Goal: Task Accomplishment & Management: Complete application form

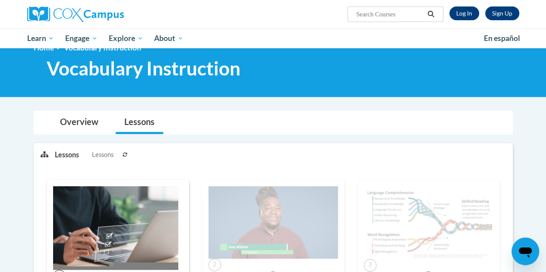
scroll to position [16, 0]
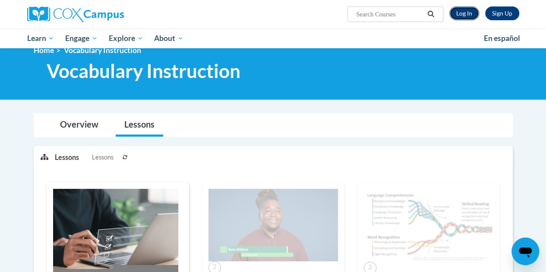
click at [462, 7] on link "Log In" at bounding box center [465, 13] width 30 height 14
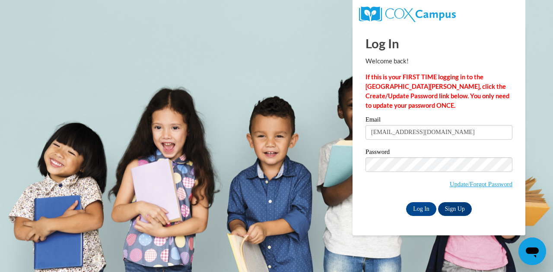
type input "opeyton90@gmail.com"
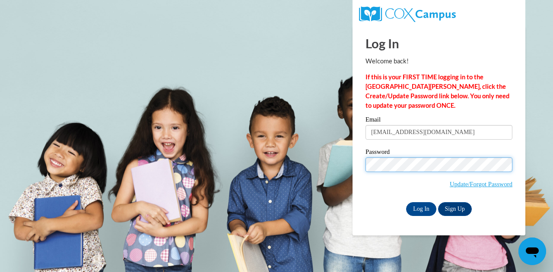
click at [406, 203] on input "Log In" at bounding box center [421, 210] width 30 height 14
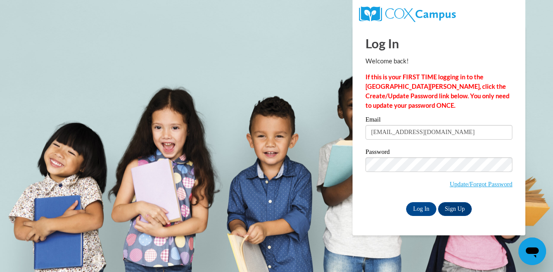
click at [138, 32] on body "Log In Welcome back! If this is your FIRST TIME logging in to the NEW Cox Campu…" at bounding box center [276, 136] width 553 height 272
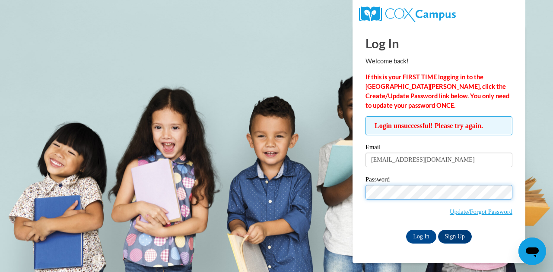
click at [406, 230] on input "Log In" at bounding box center [421, 237] width 30 height 14
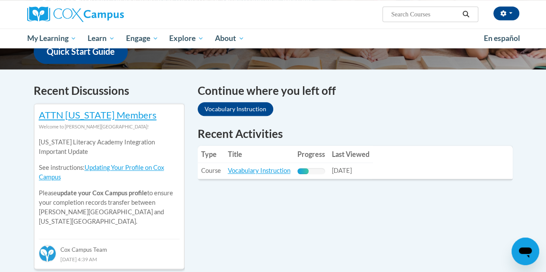
scroll to position [234, 0]
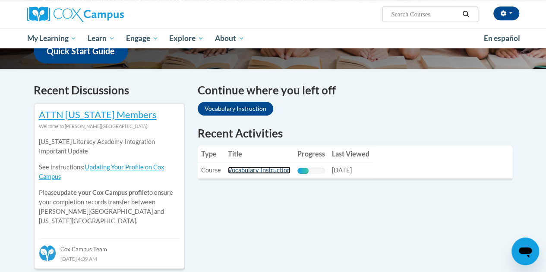
click at [268, 172] on link "Vocabulary Instruction" at bounding box center [259, 170] width 63 height 7
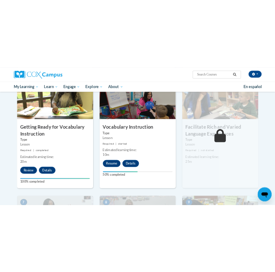
scroll to position [448, 0]
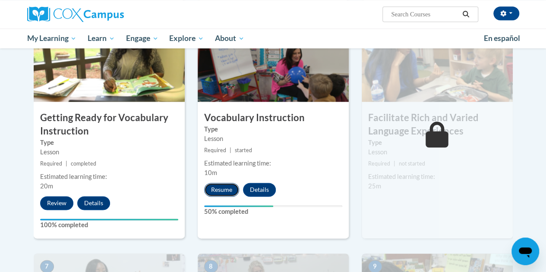
click at [218, 190] on button "Resume" at bounding box center [221, 190] width 35 height 14
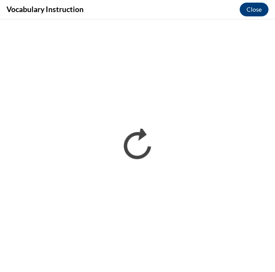
scroll to position [0, 0]
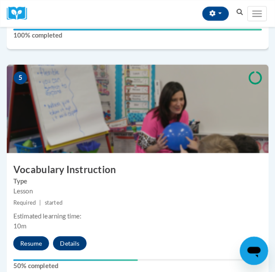
scroll to position [1023, 0]
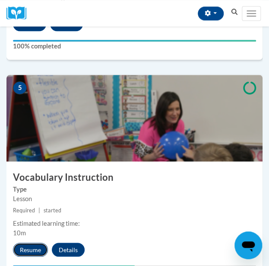
click at [29, 248] on button "Resume" at bounding box center [30, 249] width 35 height 14
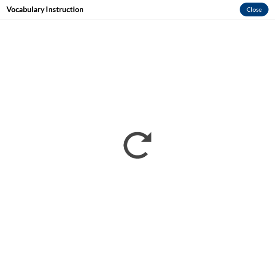
scroll to position [0, 0]
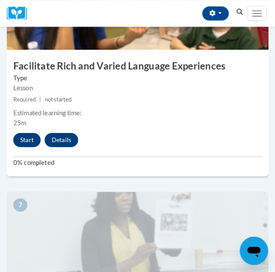
scroll to position [1360, 0]
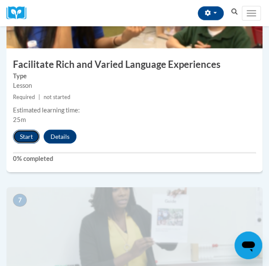
click at [28, 130] on button "Start" at bounding box center [26, 137] width 27 height 14
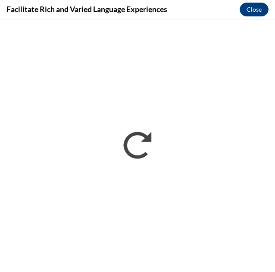
scroll to position [0, 0]
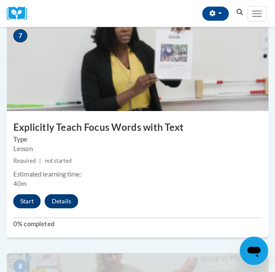
scroll to position [1529, 0]
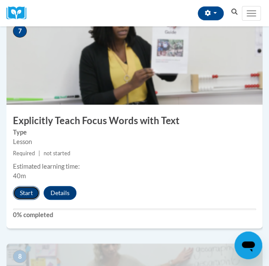
click at [30, 190] on button "Start" at bounding box center [26, 193] width 27 height 14
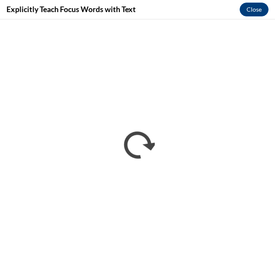
scroll to position [0, 0]
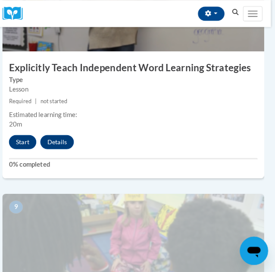
scroll to position [1809, 4]
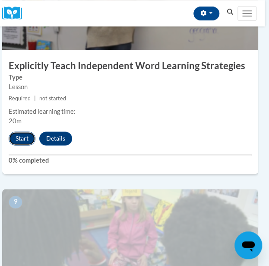
click at [22, 139] on button "Start" at bounding box center [22, 138] width 27 height 14
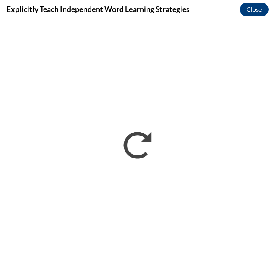
scroll to position [0, 0]
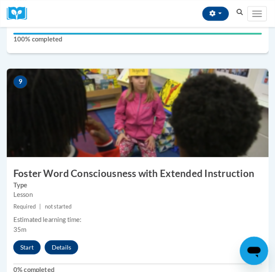
scroll to position [1930, 0]
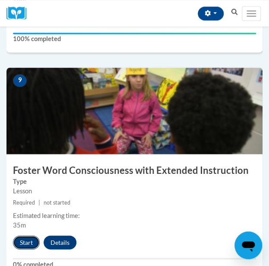
click at [24, 237] on button "Start" at bounding box center [26, 242] width 27 height 14
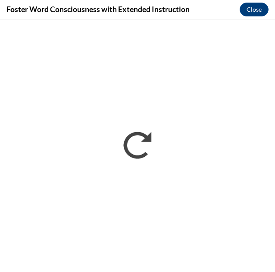
scroll to position [0, 0]
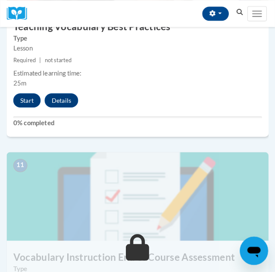
scroll to position [2305, 0]
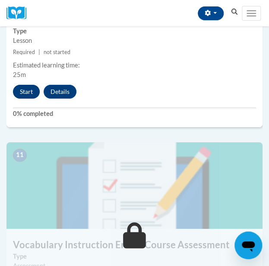
click at [24, 83] on div "10 Teaching Vocabulary Best Practices Type Lesson Required | not started Estima…" at bounding box center [134, 22] width 256 height 210
click at [24, 90] on button "Start" at bounding box center [26, 92] width 27 height 14
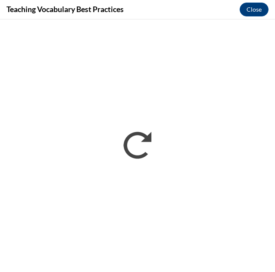
scroll to position [0, 0]
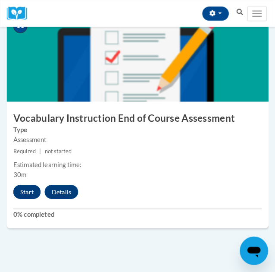
scroll to position [2443, 0]
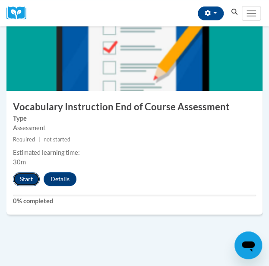
click at [25, 177] on button "Start" at bounding box center [26, 179] width 27 height 14
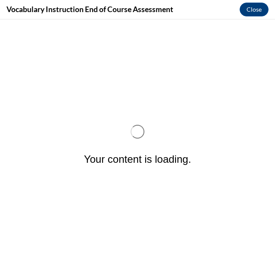
scroll to position [0, 0]
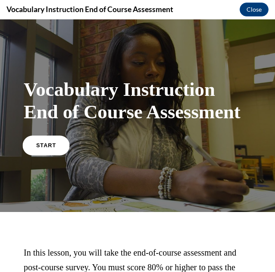
click at [51, 143] on span "START" at bounding box center [46, 145] width 20 height 6
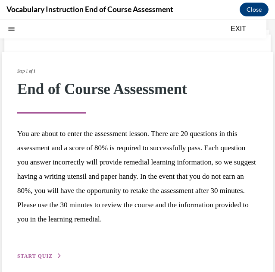
scroll to position [48, 0]
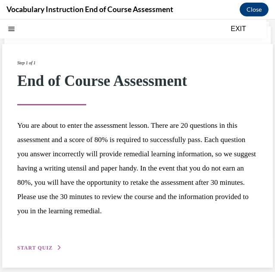
click at [35, 250] on span "START QUIZ" at bounding box center [34, 248] width 35 height 6
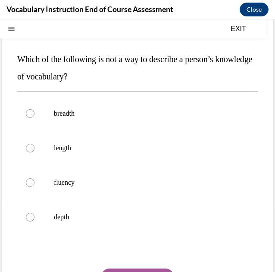
scroll to position [71, 0]
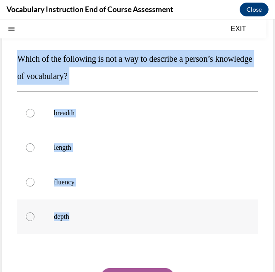
drag, startPoint x: 18, startPoint y: 57, endPoint x: 109, endPoint y: 219, distance: 185.6
click at [109, 219] on div "Question 01/24 Which of the following is not a way to describe a person’s knowl…" at bounding box center [137, 175] width 241 height 327
copy div "Which of the following is not a way to describe a person’s knowledge of vocabul…"
click at [138, 82] on p "Which of the following is not a way to describe a person’s knowledge of vocabul…" at bounding box center [137, 67] width 241 height 35
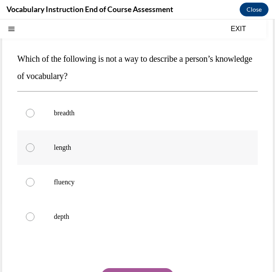
click at [108, 149] on p "length" at bounding box center [145, 147] width 183 height 9
click at [35, 149] on input "length" at bounding box center [30, 147] width 9 height 9
radio input "true"
click at [118, 265] on button "SUBMIT" at bounding box center [137, 276] width 73 height 17
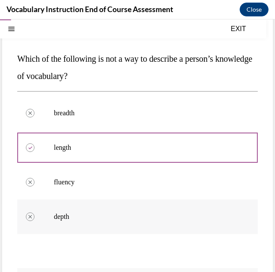
scroll to position [226, 0]
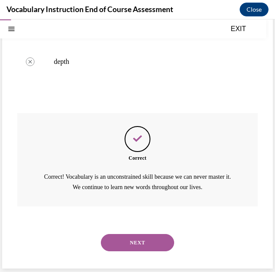
click at [137, 237] on button "NEXT" at bounding box center [137, 242] width 73 height 17
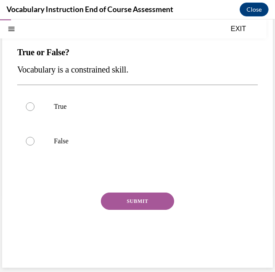
scroll to position [26, 0]
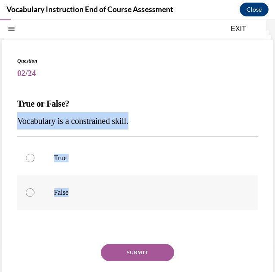
drag, startPoint x: 16, startPoint y: 119, endPoint x: 152, endPoint y: 189, distance: 153.3
click at [152, 189] on div "Question 02/24 True or False? Vocabulary is a constrained skill. True False Inc…" at bounding box center [137, 179] width 271 height 279
copy div "Vocabulary is a constrained skill. True False"
click at [89, 186] on label "False" at bounding box center [137, 192] width 241 height 35
click at [35, 188] on input "False" at bounding box center [30, 192] width 9 height 9
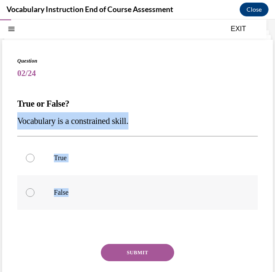
radio input "true"
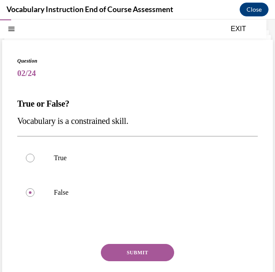
click at [124, 247] on button "SUBMIT" at bounding box center [137, 252] width 73 height 17
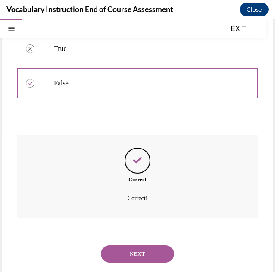
click at [127, 252] on button "NEXT" at bounding box center [137, 253] width 73 height 17
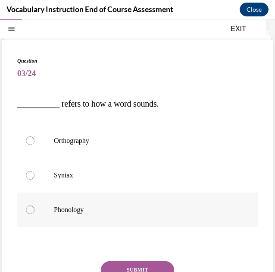
click at [103, 204] on label "Phonology" at bounding box center [137, 210] width 241 height 35
click at [35, 206] on input "Phonology" at bounding box center [30, 210] width 9 height 9
radio input "true"
click at [120, 256] on div "Question 03/24 __________ refers to how a word sounds. Orthography Syntax Phono…" at bounding box center [137, 194] width 241 height 275
click at [122, 265] on button "SUBMIT" at bounding box center [137, 269] width 73 height 17
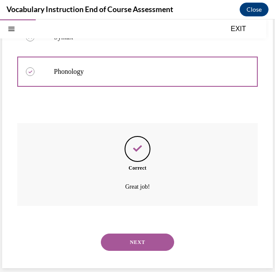
click at [132, 235] on button "NEXT" at bounding box center [137, 242] width 73 height 17
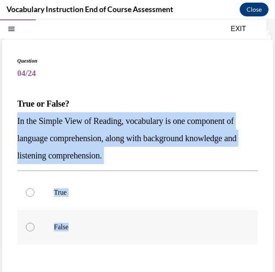
drag, startPoint x: 16, startPoint y: 123, endPoint x: 131, endPoint y: 226, distance: 154.2
click at [131, 226] on div "Question 04/24 True or False? In the Simple View of Reading, vocabulary is one …" at bounding box center [137, 197] width 271 height 314
copy div "In the Simple View of Reading, vocabulary is one component of language comprehe…"
click at [33, 194] on div at bounding box center [30, 192] width 9 height 9
click at [33, 194] on input "True" at bounding box center [30, 192] width 9 height 9
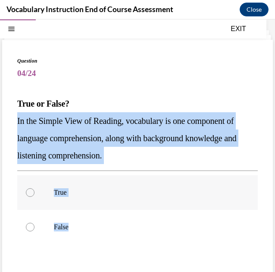
radio input "true"
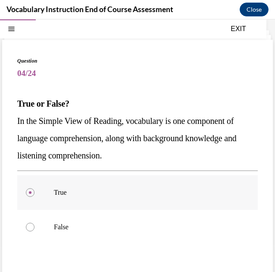
scroll to position [86, 0]
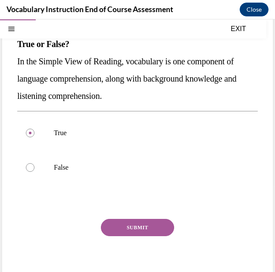
click at [121, 226] on button "SUBMIT" at bounding box center [137, 227] width 73 height 17
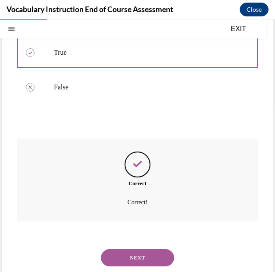
click at [122, 255] on button "NEXT" at bounding box center [137, 257] width 73 height 17
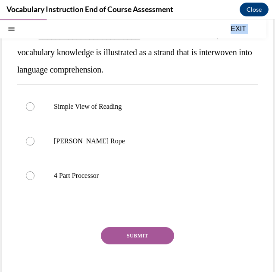
scroll to position [103, 0]
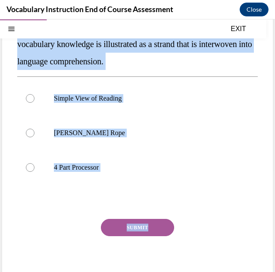
drag, startPoint x: 18, startPoint y: 101, endPoint x: 173, endPoint y: 222, distance: 196.3
click at [173, 222] on div "Question 05/24 In the ________________________ theoretical framework, vocabular…" at bounding box center [137, 135] width 241 height 310
copy div "In the ________________________ theoretical framework, vocabulary knowledge is …"
click at [95, 140] on label "[PERSON_NAME] Rope" at bounding box center [137, 133] width 241 height 35
click at [35, 137] on input "[PERSON_NAME] Rope" at bounding box center [30, 133] width 9 height 9
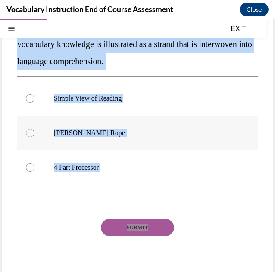
radio input "true"
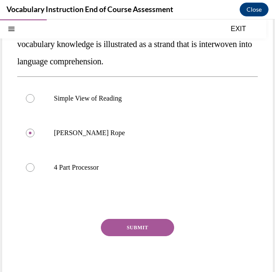
click at [134, 222] on button "SUBMIT" at bounding box center [137, 227] width 73 height 17
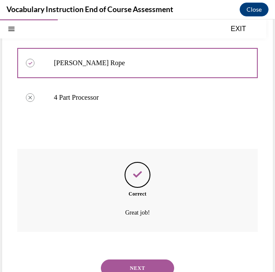
click at [134, 262] on button "NEXT" at bounding box center [137, 268] width 73 height 17
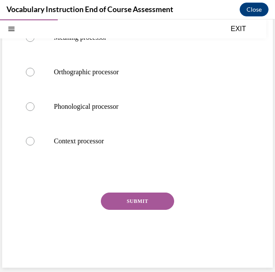
scroll to position [26, 0]
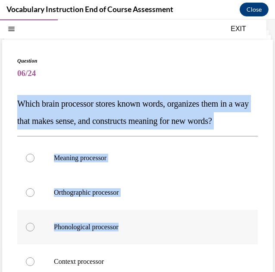
drag, startPoint x: 19, startPoint y: 104, endPoint x: 187, endPoint y: 247, distance: 220.9
click at [187, 247] on div "Question 06/24 Which brain processor stores known words, organizes them in a wa…" at bounding box center [137, 220] width 241 height 327
copy div "Which brain processor stores known words, organizes them in a way that makes se…"
click at [60, 175] on label "Meaning processor" at bounding box center [137, 158] width 241 height 35
click at [35, 162] on input "Meaning processor" at bounding box center [30, 158] width 9 height 9
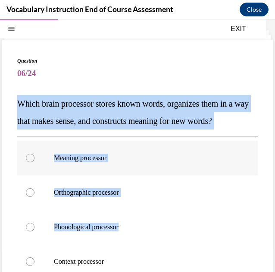
radio input "true"
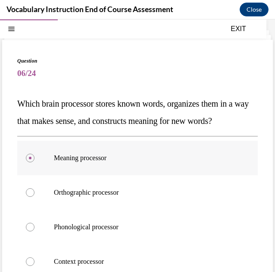
scroll to position [138, 0]
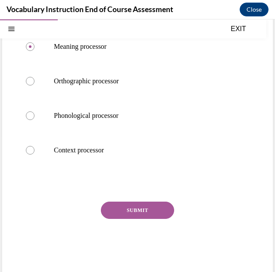
click at [112, 219] on button "SUBMIT" at bounding box center [137, 210] width 73 height 17
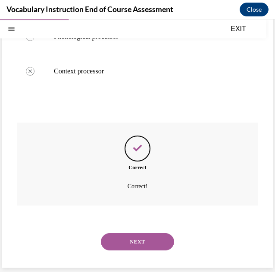
click at [120, 237] on button "NEXT" at bounding box center [137, 241] width 73 height 17
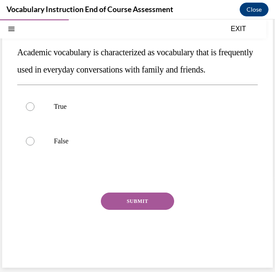
scroll to position [26, 0]
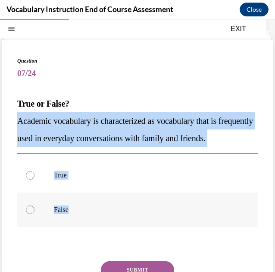
drag, startPoint x: 18, startPoint y: 120, endPoint x: 111, endPoint y: 227, distance: 142.0
click at [111, 227] on div "Question 07/24 True or False? Academic vocabulary is characterized as vocabular…" at bounding box center [137, 194] width 241 height 275
copy div "Academic vocabulary is characterized as vocabulary that is frequently used in e…"
click at [101, 227] on label "False" at bounding box center [137, 210] width 241 height 35
click at [35, 214] on input "False" at bounding box center [30, 210] width 9 height 9
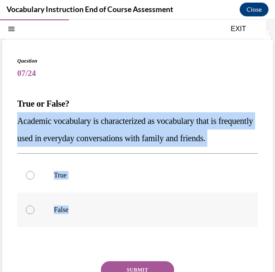
radio input "true"
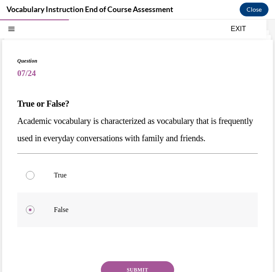
scroll to position [86, 0]
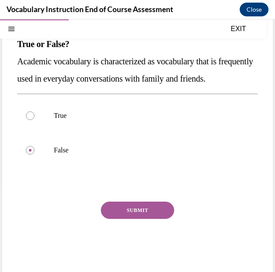
click at [114, 219] on button "SUBMIT" at bounding box center [137, 210] width 73 height 17
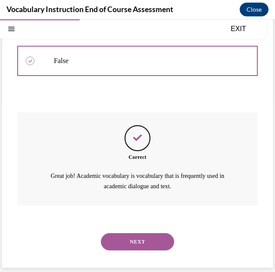
click at [120, 240] on button "NEXT" at bounding box center [137, 241] width 73 height 17
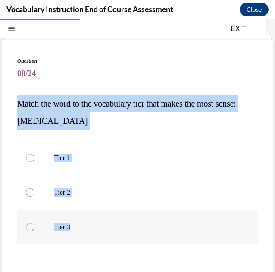
drag, startPoint x: 18, startPoint y: 104, endPoint x: 116, endPoint y: 230, distance: 159.4
click at [116, 230] on div "Question 08/24 Match the word to the vocabulary tier that makes the most sense:…" at bounding box center [137, 203] width 241 height 292
copy div "Match the word to the vocabulary tier that makes the most sense: [MEDICAL_DATA]…"
click at [98, 228] on p "Tier 3" at bounding box center [145, 227] width 183 height 9
click at [35, 228] on input "Tier 3" at bounding box center [30, 227] width 9 height 9
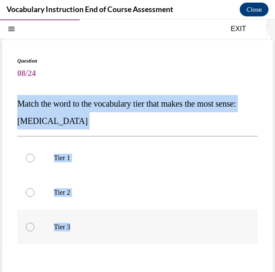
radio input "true"
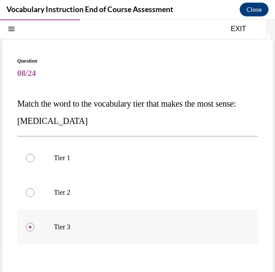
scroll to position [86, 0]
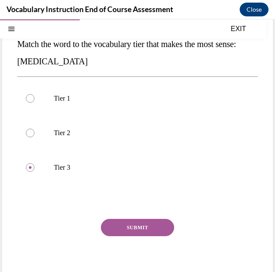
click at [111, 227] on button "SUBMIT" at bounding box center [137, 227] width 73 height 17
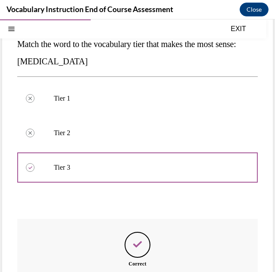
scroll to position [182, 0]
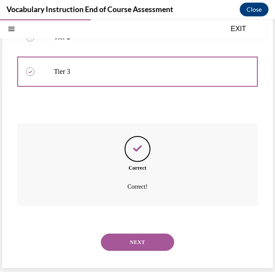
click at [140, 241] on button "NEXT" at bounding box center [137, 242] width 73 height 17
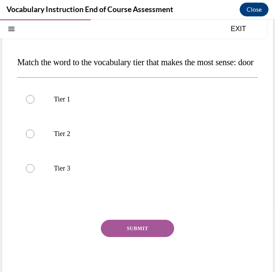
scroll to position [70, 0]
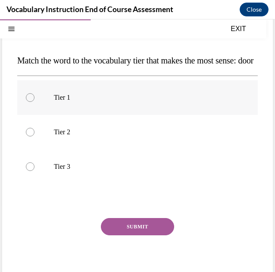
click at [117, 102] on p "Tier 1" at bounding box center [145, 97] width 183 height 9
click at [35, 102] on input "Tier 1" at bounding box center [30, 97] width 9 height 9
radio input "true"
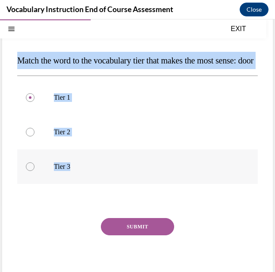
drag, startPoint x: 18, startPoint y: 60, endPoint x: 102, endPoint y: 196, distance: 160.0
click at [102, 196] on div "Question 09/24 Match the word to the vocabulary tier that makes the most sense:…" at bounding box center [137, 151] width 241 height 275
click at [112, 168] on label "Tier 3" at bounding box center [137, 166] width 241 height 35
click at [35, 168] on input "Tier 3" at bounding box center [30, 166] width 9 height 9
radio input "true"
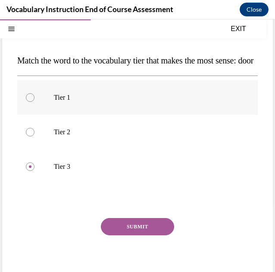
click at [50, 115] on label "Tier 1" at bounding box center [137, 97] width 241 height 35
click at [35, 102] on input "Tier 1" at bounding box center [30, 97] width 9 height 9
radio input "true"
click at [130, 235] on button "SUBMIT" at bounding box center [137, 226] width 73 height 17
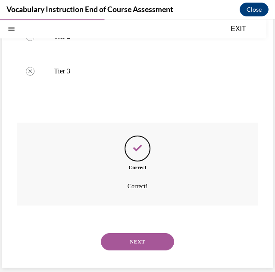
click at [130, 244] on button "NEXT" at bounding box center [137, 241] width 73 height 17
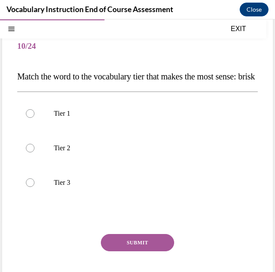
scroll to position [54, 0]
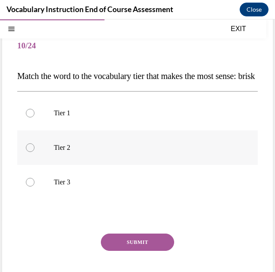
click at [98, 155] on label "Tier 2" at bounding box center [137, 147] width 241 height 35
click at [35, 152] on input "Tier 2" at bounding box center [30, 147] width 9 height 9
radio input "true"
click at [139, 251] on button "SUBMIT" at bounding box center [137, 242] width 73 height 17
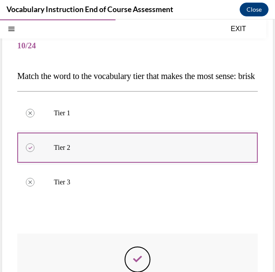
scroll to position [182, 0]
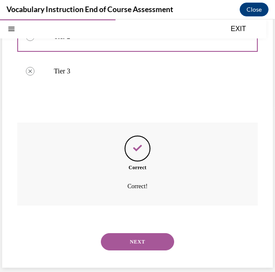
click at [134, 237] on button "NEXT" at bounding box center [137, 241] width 73 height 17
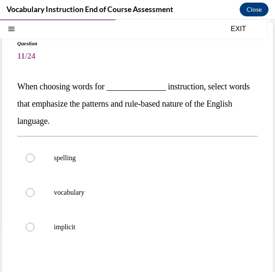
scroll to position [44, 0]
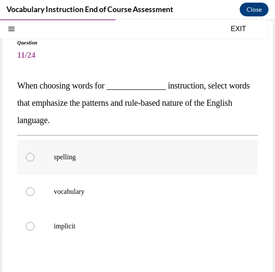
click at [117, 161] on p "spelling" at bounding box center [145, 157] width 183 height 9
click at [35, 161] on input "spelling" at bounding box center [30, 157] width 9 height 9
radio input "true"
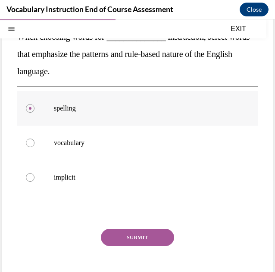
scroll to position [95, 0]
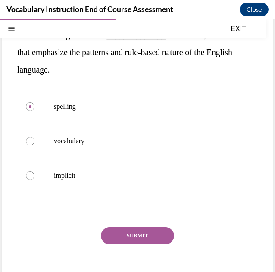
click at [130, 232] on button "SUBMIT" at bounding box center [137, 235] width 73 height 17
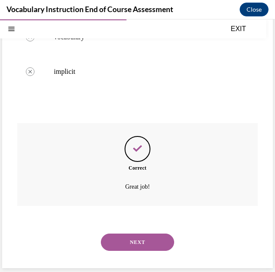
click at [133, 242] on button "NEXT" at bounding box center [137, 242] width 73 height 17
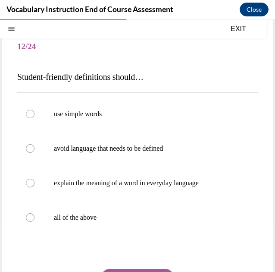
scroll to position [54, 0]
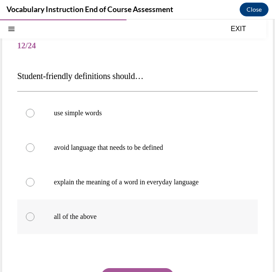
click at [120, 209] on label "all of the above" at bounding box center [137, 216] width 241 height 35
click at [35, 212] on input "all of the above" at bounding box center [30, 216] width 9 height 9
radio input "true"
click at [133, 265] on button "SUBMIT" at bounding box center [137, 276] width 73 height 17
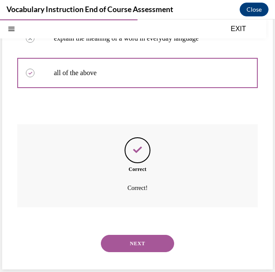
click at [135, 236] on button "NEXT" at bounding box center [137, 243] width 73 height 17
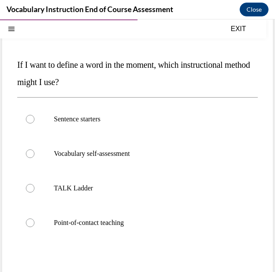
scroll to position [66, 0]
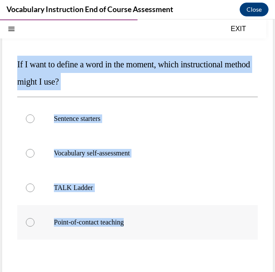
drag, startPoint x: 17, startPoint y: 63, endPoint x: 196, endPoint y: 212, distance: 233.3
click at [196, 212] on div "Question 13/24 If I want to define a word in the moment, which instructional me…" at bounding box center [137, 174] width 271 height 348
copy div "If I want to define a word in the moment, which instructional method might I us…"
click at [121, 72] on p "If I want to define a word in the moment, which instructional method might I us…" at bounding box center [137, 73] width 241 height 35
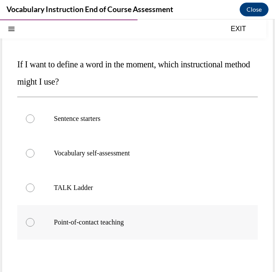
click at [119, 218] on p "Point-of-contact teaching" at bounding box center [145, 222] width 183 height 9
click at [35, 218] on input "Point-of-contact teaching" at bounding box center [30, 222] width 9 height 9
radio input "true"
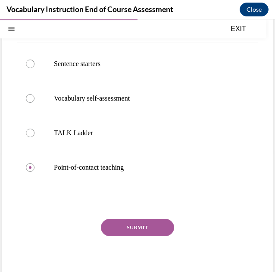
click at [123, 226] on button "SUBMIT" at bounding box center [137, 227] width 73 height 17
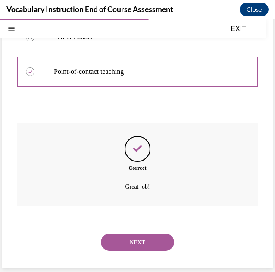
click at [127, 241] on button "NEXT" at bounding box center [137, 242] width 73 height 17
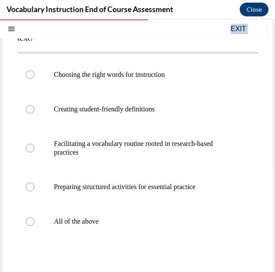
scroll to position [164, 0]
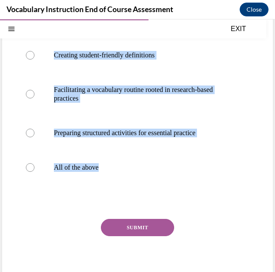
drag, startPoint x: 16, startPoint y: 101, endPoint x: 218, endPoint y: 186, distance: 219.9
click at [218, 186] on div "Question 14/24 What should you consider when planning to teach focus words with…" at bounding box center [137, 98] width 271 height 392
copy div "What should you consider when planning to teach focus words with text? Choosing…"
click at [119, 171] on p "All of the above" at bounding box center [145, 167] width 183 height 9
click at [35, 171] on input "All of the above" at bounding box center [30, 167] width 9 height 9
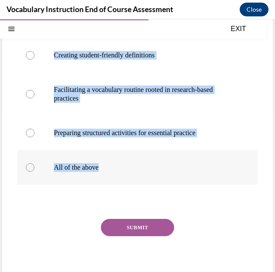
radio input "true"
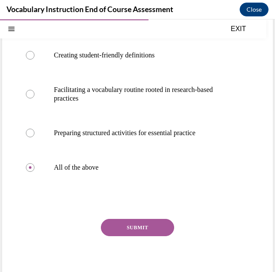
click at [128, 225] on button "SUBMIT" at bounding box center [137, 227] width 73 height 17
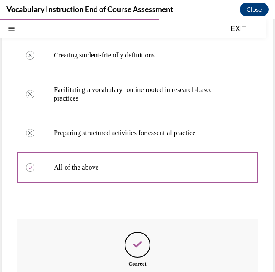
scroll to position [260, 0]
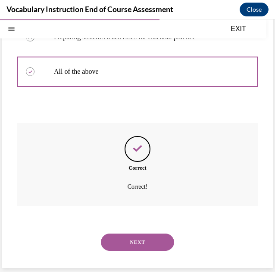
click at [128, 236] on button "NEXT" at bounding box center [137, 242] width 73 height 17
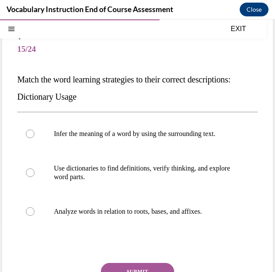
scroll to position [51, 0]
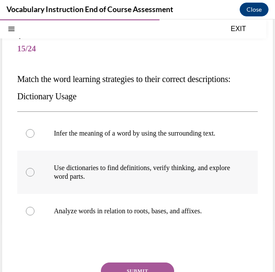
click at [86, 170] on p "Use dictionaries to find definitions, verify thinking, and explore word parts." at bounding box center [145, 172] width 183 height 17
click at [35, 170] on input "Use dictionaries to find definitions, verify thinking, and explore word parts." at bounding box center [30, 172] width 9 height 9
radio input "true"
click at [123, 264] on button "SUBMIT" at bounding box center [137, 271] width 73 height 17
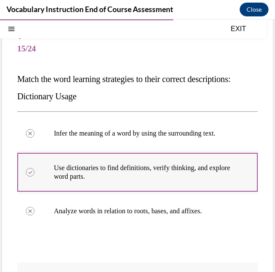
scroll to position [190, 0]
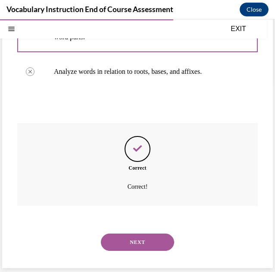
click at [146, 239] on button "NEXT" at bounding box center [137, 242] width 73 height 17
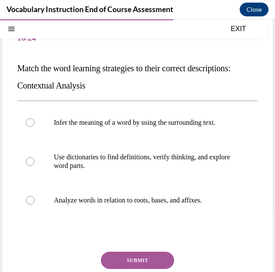
scroll to position [63, 0]
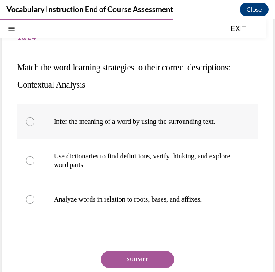
click at [195, 125] on p "Infer the meaning of a word by using the surrounding text." at bounding box center [145, 121] width 183 height 9
click at [35, 125] on input "Infer the meaning of a word by using the surrounding text." at bounding box center [30, 121] width 9 height 9
radio input "true"
click at [155, 259] on button "SUBMIT" at bounding box center [137, 259] width 73 height 17
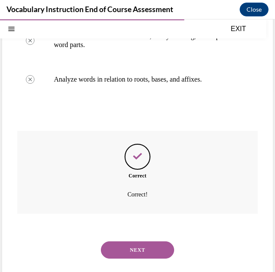
click at [153, 243] on button "NEXT" at bounding box center [137, 249] width 73 height 17
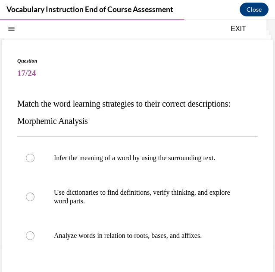
scroll to position [69, 0]
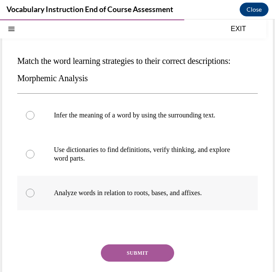
click at [158, 200] on label "Analyze words in relation to roots, bases, and affixes." at bounding box center [137, 193] width 241 height 35
click at [35, 197] on input "Analyze words in relation to roots, bases, and affixes." at bounding box center [30, 193] width 9 height 9
radio input "true"
click at [149, 247] on button "SUBMIT" at bounding box center [137, 252] width 73 height 17
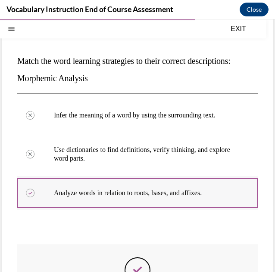
scroll to position [190, 0]
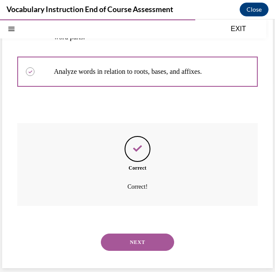
click at [136, 245] on button "NEXT" at bounding box center [137, 242] width 73 height 17
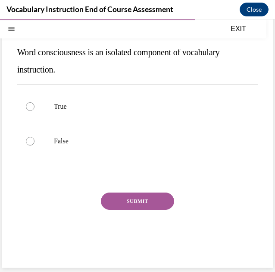
scroll to position [26, 0]
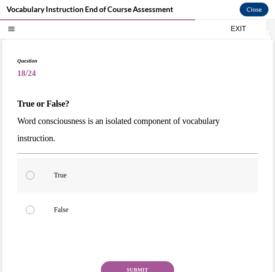
click at [97, 174] on p "True" at bounding box center [145, 175] width 183 height 9
click at [35, 174] on input "True" at bounding box center [30, 175] width 9 height 9
radio input "true"
click at [117, 216] on label "False" at bounding box center [137, 210] width 241 height 35
click at [35, 214] on input "False" at bounding box center [30, 210] width 9 height 9
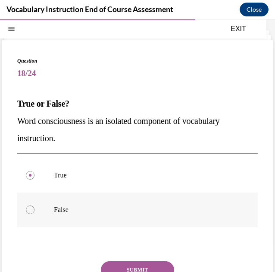
radio input "true"
click at [135, 264] on button "SUBMIT" at bounding box center [137, 269] width 73 height 17
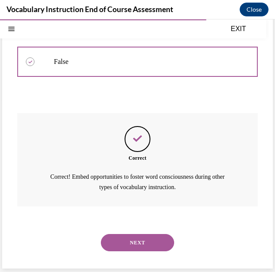
click at [131, 234] on button "NEXT" at bounding box center [137, 242] width 73 height 17
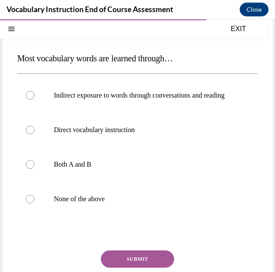
scroll to position [74, 0]
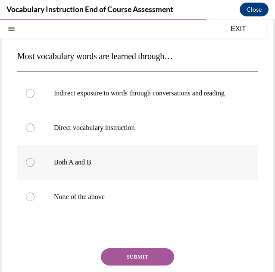
click at [146, 177] on label "Both A and B" at bounding box center [137, 162] width 241 height 35
click at [35, 167] on input "Both A and B" at bounding box center [30, 162] width 9 height 9
radio input "true"
click at [143, 260] on button "SUBMIT" at bounding box center [137, 256] width 73 height 17
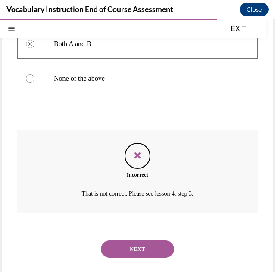
scroll to position [200, 0]
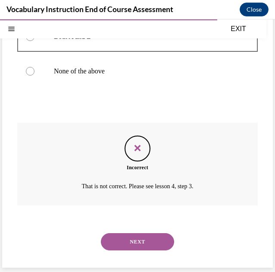
click at [143, 247] on button "NEXT" at bounding box center [137, 241] width 73 height 17
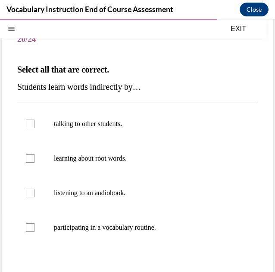
scroll to position [61, 0]
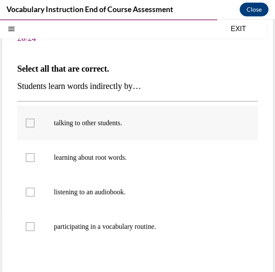
click at [63, 120] on p "talking to other students." at bounding box center [145, 123] width 183 height 9
click at [35, 120] on input "talking to other students." at bounding box center [30, 123] width 9 height 9
checkbox input "true"
click at [70, 182] on label "listening to an audiobook." at bounding box center [137, 192] width 241 height 35
click at [35, 188] on input "listening to an audiobook." at bounding box center [30, 192] width 9 height 9
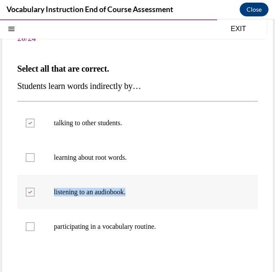
drag, startPoint x: 70, startPoint y: 182, endPoint x: 165, endPoint y: 192, distance: 95.6
click at [165, 192] on label "listening to an audiobook." at bounding box center [137, 192] width 241 height 35
click at [35, 192] on input "listening to an audiobook." at bounding box center [30, 192] width 9 height 9
checkbox input "false"
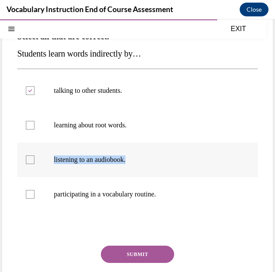
scroll to position [120, 0]
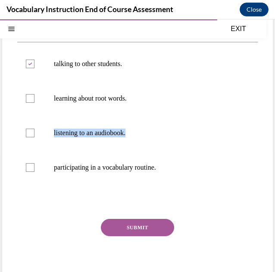
click at [150, 225] on button "SUBMIT" at bounding box center [137, 227] width 73 height 17
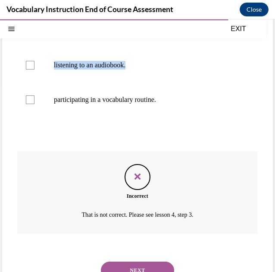
scroll to position [189, 0]
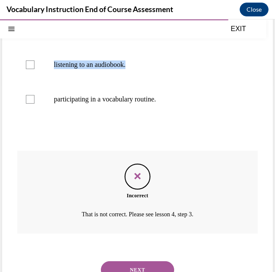
click at [152, 265] on button "NEXT" at bounding box center [137, 269] width 73 height 17
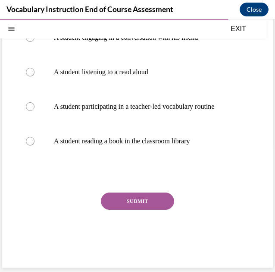
scroll to position [26, 0]
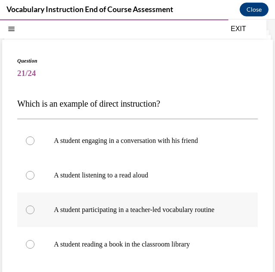
click at [86, 204] on label "A student participating in a teacher-led vocabulary routine" at bounding box center [137, 210] width 241 height 35
click at [35, 206] on input "A student participating in a teacher-led vocabulary routine" at bounding box center [30, 210] width 9 height 9
radio input "true"
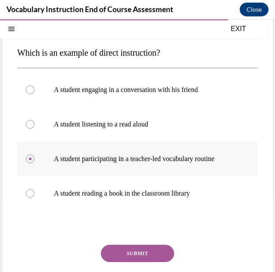
scroll to position [47, 0]
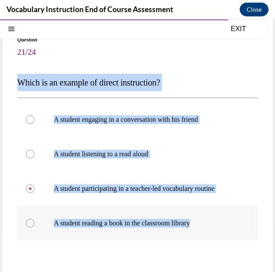
drag, startPoint x: 21, startPoint y: 79, endPoint x: 221, endPoint y: 220, distance: 245.4
click at [221, 220] on div "Question 21/24 Which is an example of direct instruction? A student engaging in…" at bounding box center [137, 191] width 241 height 310
copy div "Which is an example of direct instruction? A student engaging in a conversation…"
click at [77, 83] on span "Which is an example of direct instruction?" at bounding box center [88, 82] width 143 height 9
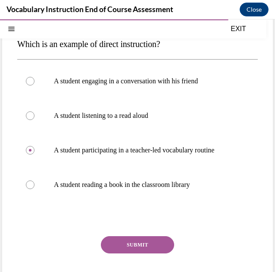
scroll to position [103, 0]
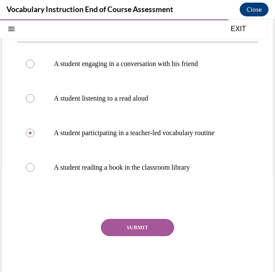
click at [120, 223] on button "SUBMIT" at bounding box center [137, 227] width 73 height 17
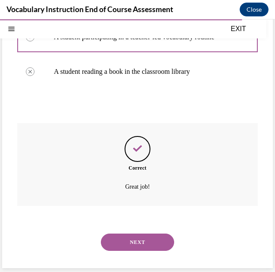
click at [126, 243] on button "NEXT" at bounding box center [137, 242] width 73 height 17
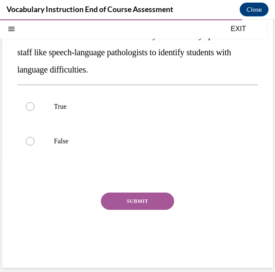
scroll to position [26, 0]
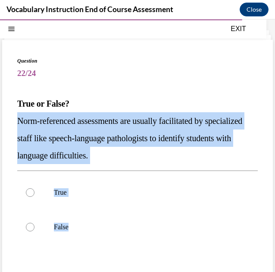
drag, startPoint x: 16, startPoint y: 118, endPoint x: 127, endPoint y: 257, distance: 177.6
click at [127, 257] on div "Question 22/24 True or False? Norm-referenced assessments are usually facilitat…" at bounding box center [137, 197] width 271 height 314
click at [43, 186] on label "True" at bounding box center [137, 192] width 241 height 35
click at [35, 188] on input "True" at bounding box center [30, 192] width 9 height 9
radio input "true"
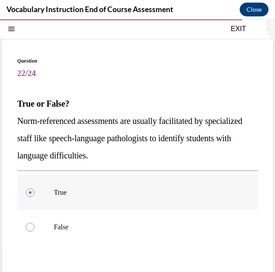
scroll to position [86, 0]
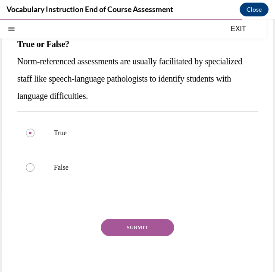
click at [121, 222] on button "SUBMIT" at bounding box center [137, 227] width 73 height 17
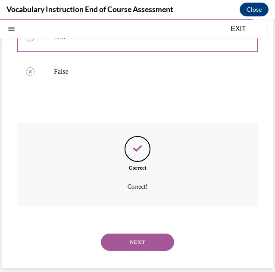
click at [123, 238] on button "NEXT" at bounding box center [137, 242] width 73 height 17
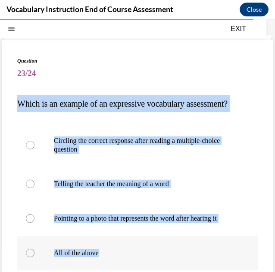
drag, startPoint x: 18, startPoint y: 101, endPoint x: 149, endPoint y: 258, distance: 204.2
click at [149, 258] on div "Question 23/24 Which is an example of an expressive vocabulary assessment? Circ…" at bounding box center [137, 216] width 241 height 318
click at [88, 195] on label "Telling the teacher the meaning of a word" at bounding box center [137, 184] width 241 height 35
click at [35, 188] on input "Telling the teacher the meaning of a word" at bounding box center [30, 184] width 9 height 9
radio input "true"
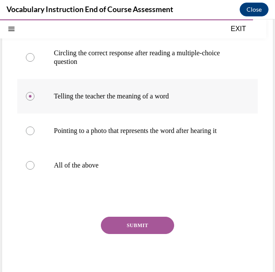
scroll to position [114, 0]
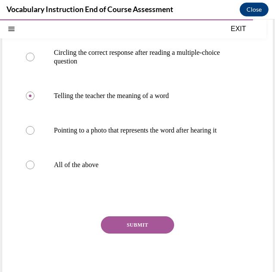
click at [122, 231] on button "SUBMIT" at bounding box center [137, 224] width 73 height 17
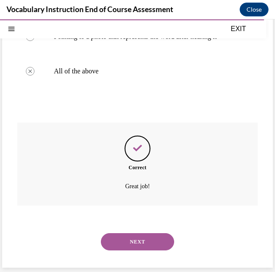
click at [125, 247] on button "NEXT" at bounding box center [137, 241] width 73 height 17
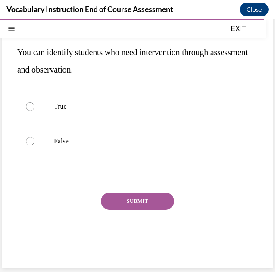
scroll to position [26, 0]
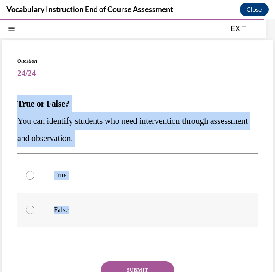
drag, startPoint x: 16, startPoint y: 100, endPoint x: 109, endPoint y: 219, distance: 151.9
click at [109, 219] on div "Question 24/24 True or False? You can identify students who need intervention t…" at bounding box center [137, 188] width 271 height 297
click at [63, 171] on p "True" at bounding box center [145, 175] width 183 height 9
click at [35, 171] on input "True" at bounding box center [30, 175] width 9 height 9
radio input "true"
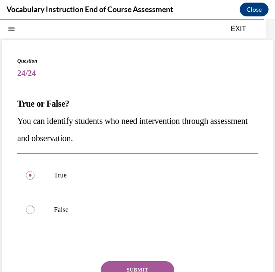
click at [127, 265] on button "SUBMIT" at bounding box center [137, 269] width 73 height 17
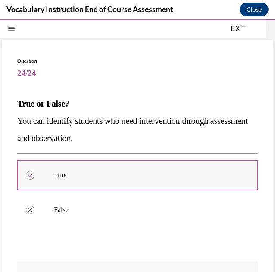
scroll to position [165, 0]
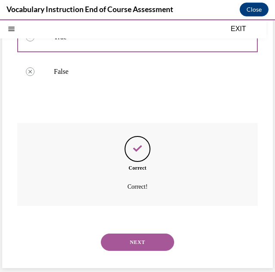
click at [136, 243] on button "NEXT" at bounding box center [137, 242] width 73 height 17
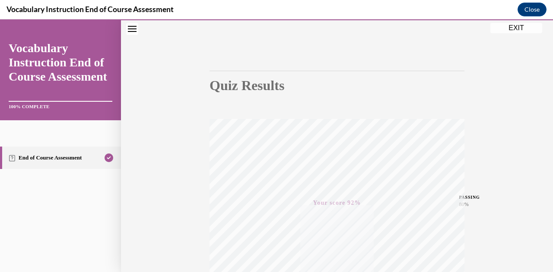
scroll to position [44, 0]
click at [269, 4] on button "Close" at bounding box center [531, 10] width 29 height 14
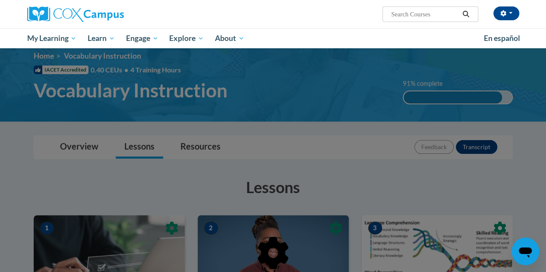
scroll to position [0, 0]
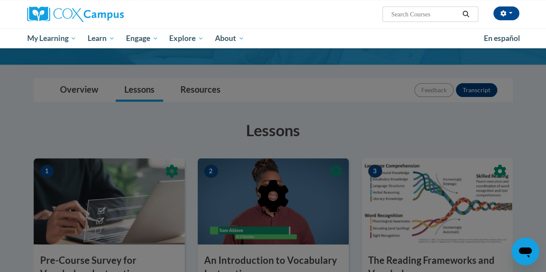
click at [269, 139] on div at bounding box center [273, 136] width 546 height 272
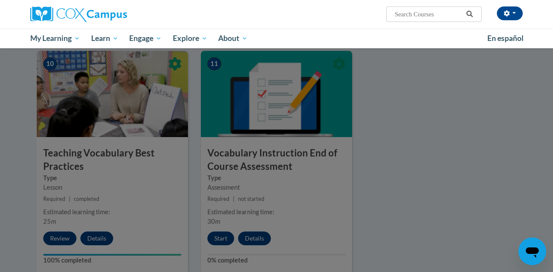
scroll to position [894, 0]
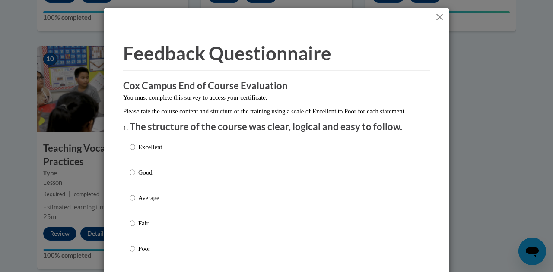
click at [213, 158] on div "Excellent Good Average Fair Poor" at bounding box center [277, 208] width 294 height 141
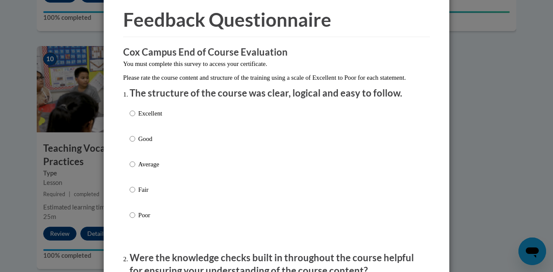
scroll to position [35, 0]
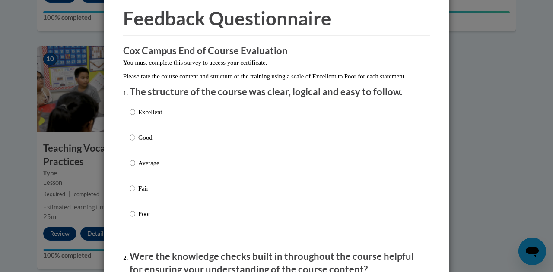
click at [133, 147] on label "Good" at bounding box center [146, 144] width 32 height 23
click at [133, 142] on input "Good" at bounding box center [133, 137] width 6 height 9
radio input "true"
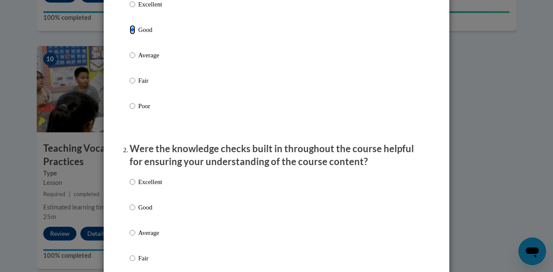
scroll to position [144, 0]
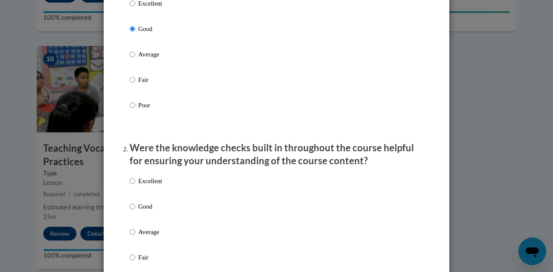
click at [138, 212] on p "Good" at bounding box center [150, 206] width 24 height 9
click at [135, 212] on input "Good" at bounding box center [133, 206] width 6 height 9
radio input "true"
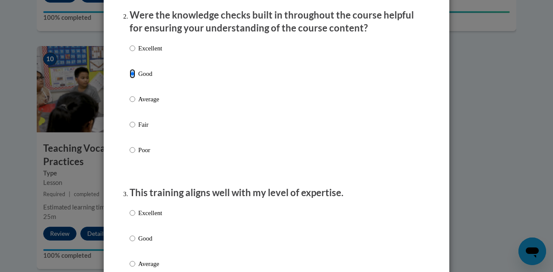
scroll to position [279, 0]
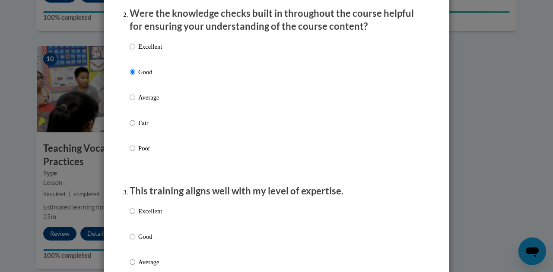
click at [139, 242] on p "Good" at bounding box center [150, 236] width 24 height 9
click at [135, 242] on input "Good" at bounding box center [133, 236] width 6 height 9
radio input "true"
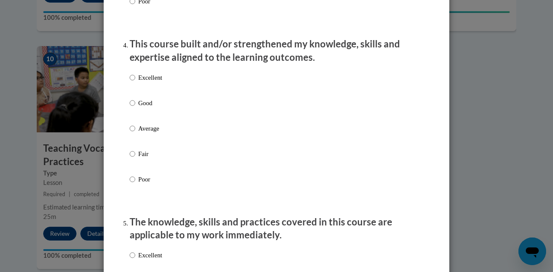
scroll to position [591, 0]
click at [152, 133] on p "Average" at bounding box center [150, 127] width 24 height 9
click at [135, 133] on input "Average" at bounding box center [133, 127] width 6 height 9
radio input "true"
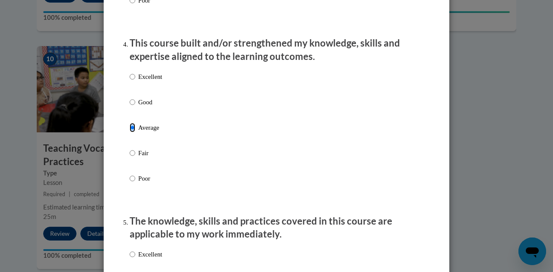
scroll to position [582, 0]
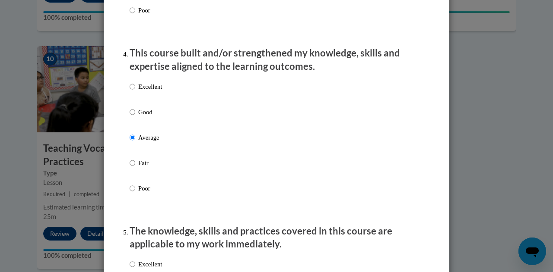
click at [138, 117] on p "Good" at bounding box center [150, 112] width 24 height 9
click at [135, 117] on input "Good" at bounding box center [133, 112] width 6 height 9
radio input "true"
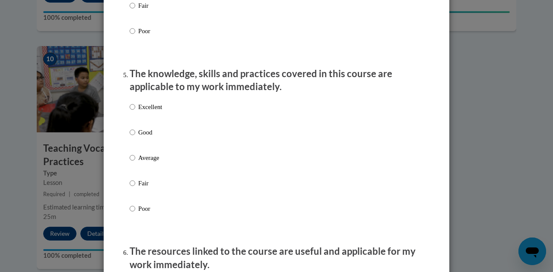
click at [138, 137] on p "Good" at bounding box center [150, 132] width 24 height 9
click at [135, 137] on input "Good" at bounding box center [133, 132] width 6 height 9
radio input "true"
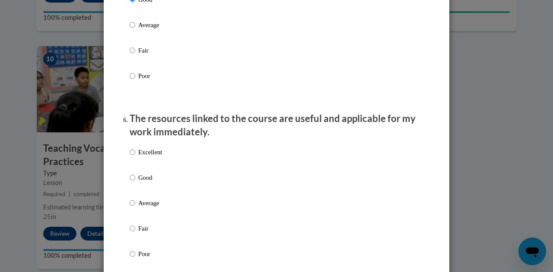
click at [144, 183] on p "Good" at bounding box center [150, 177] width 24 height 9
click at [135, 183] on input "Good" at bounding box center [133, 177] width 6 height 9
radio input "true"
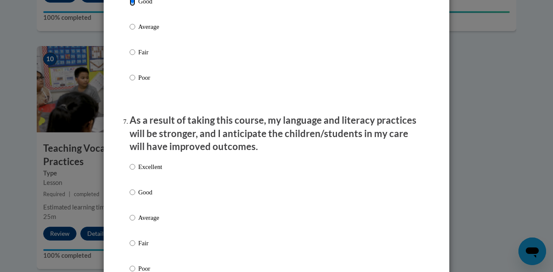
scroll to position [1050, 0]
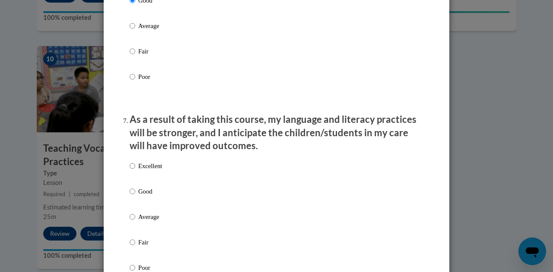
click at [141, 196] on p "Good" at bounding box center [150, 191] width 24 height 9
click at [135, 196] on input "Good" at bounding box center [133, 191] width 6 height 9
radio input "true"
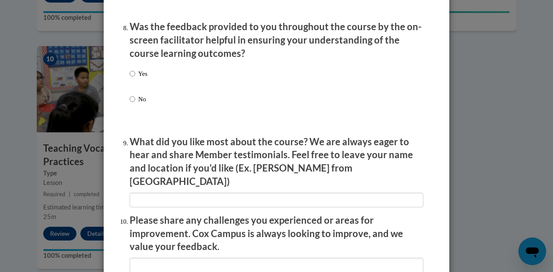
scroll to position [1341, 0]
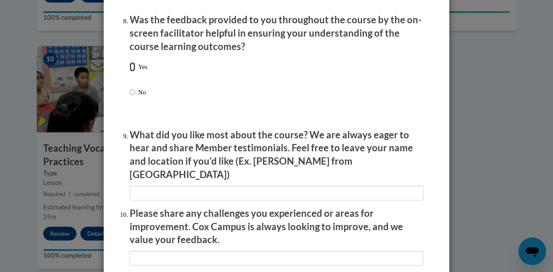
click at [130, 72] on input "Yes" at bounding box center [133, 66] width 6 height 9
radio input "true"
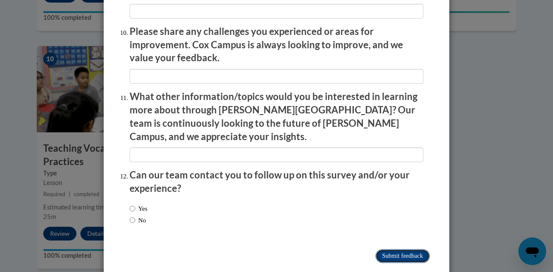
click at [269, 250] on input "Submit feedback" at bounding box center [402, 257] width 54 height 14
click at [130, 216] on input "No" at bounding box center [133, 220] width 6 height 9
radio input "true"
